Goal: Navigation & Orientation: Find specific page/section

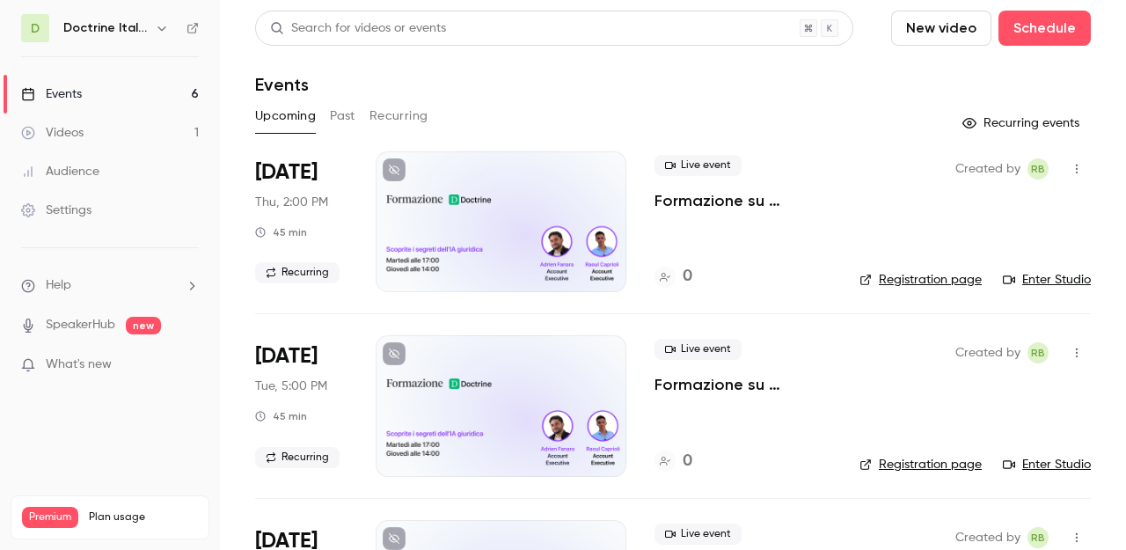
click at [133, 38] on div "Doctrine Italia Formation Avocat" at bounding box center [117, 28] width 109 height 21
click at [136, 20] on h6 "Doctrine Italia Formation Avocat" at bounding box center [105, 28] width 84 height 18
click at [163, 24] on icon "button" at bounding box center [162, 28] width 14 height 14
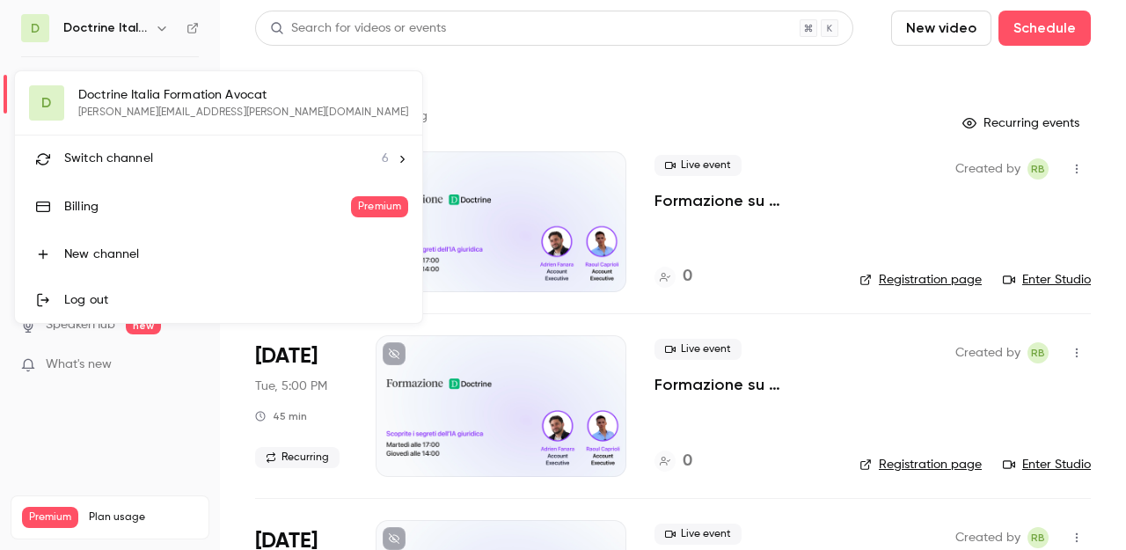
click at [163, 26] on div at bounding box center [563, 275] width 1126 height 550
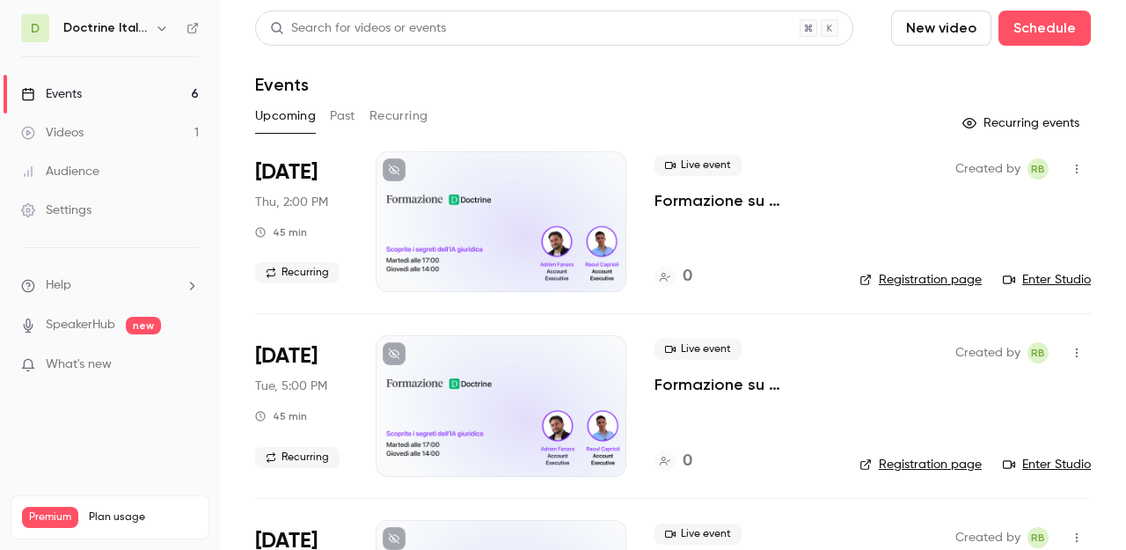
click at [163, 26] on icon "button" at bounding box center [162, 28] width 14 height 14
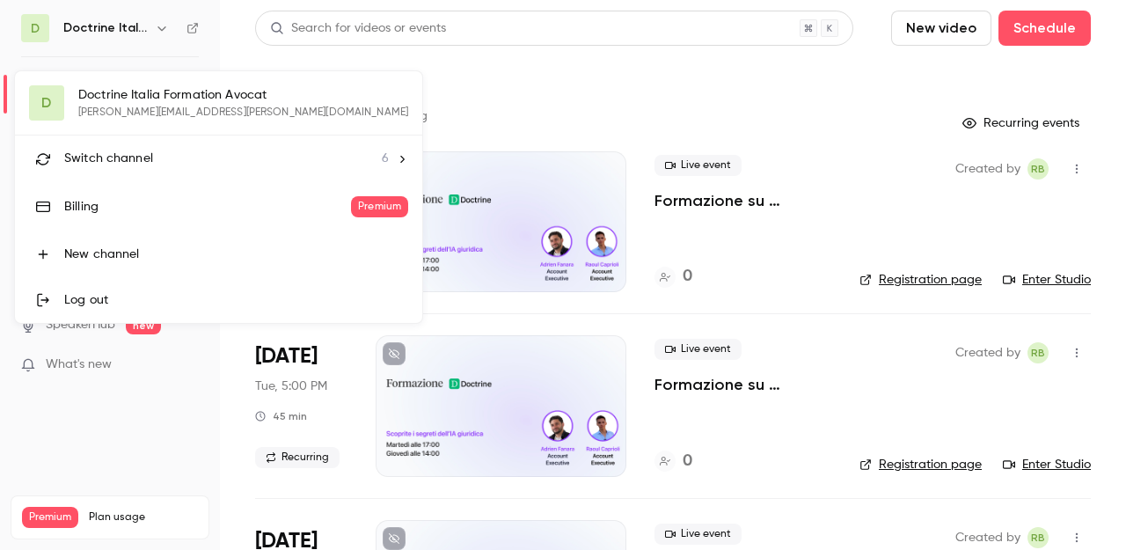
click at [135, 153] on span "Switch channel" at bounding box center [108, 158] width 89 height 18
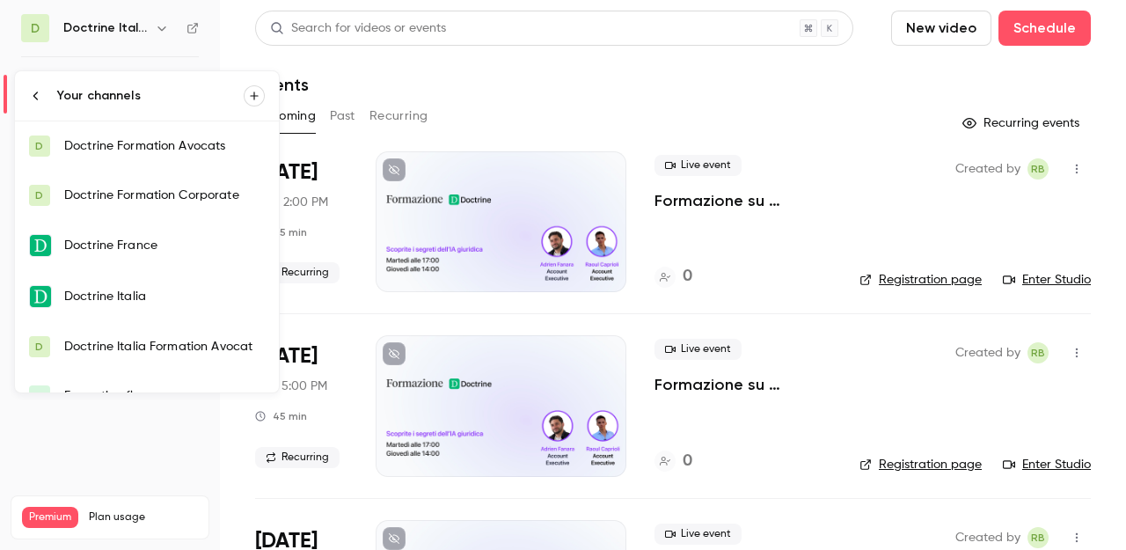
scroll to position [28, 0]
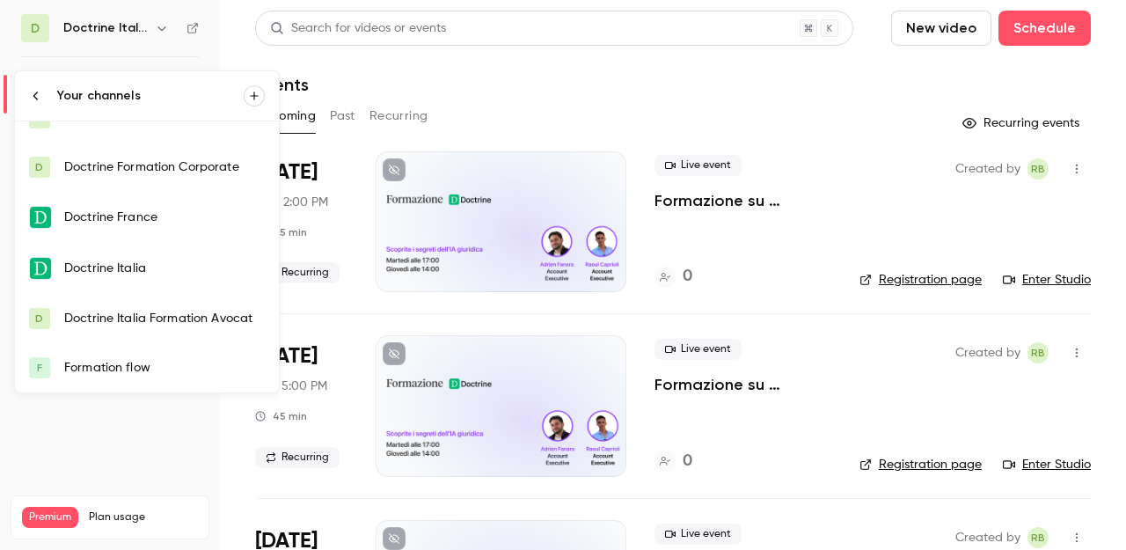
click at [181, 306] on link "D Doctrine Italia Formation Avocat" at bounding box center [147, 318] width 264 height 49
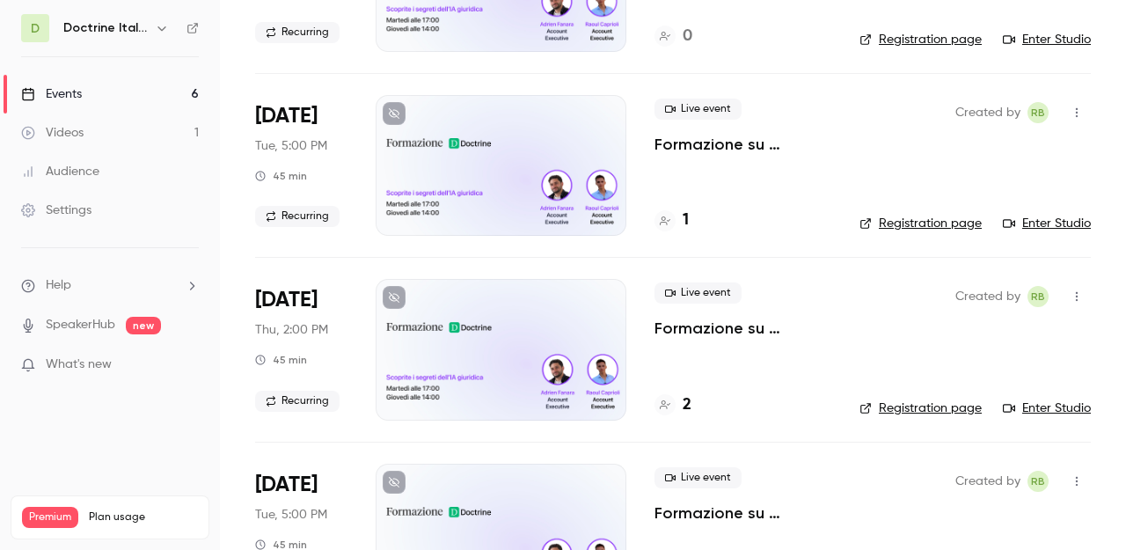
scroll to position [609, 0]
